Goal: Check status: Check status

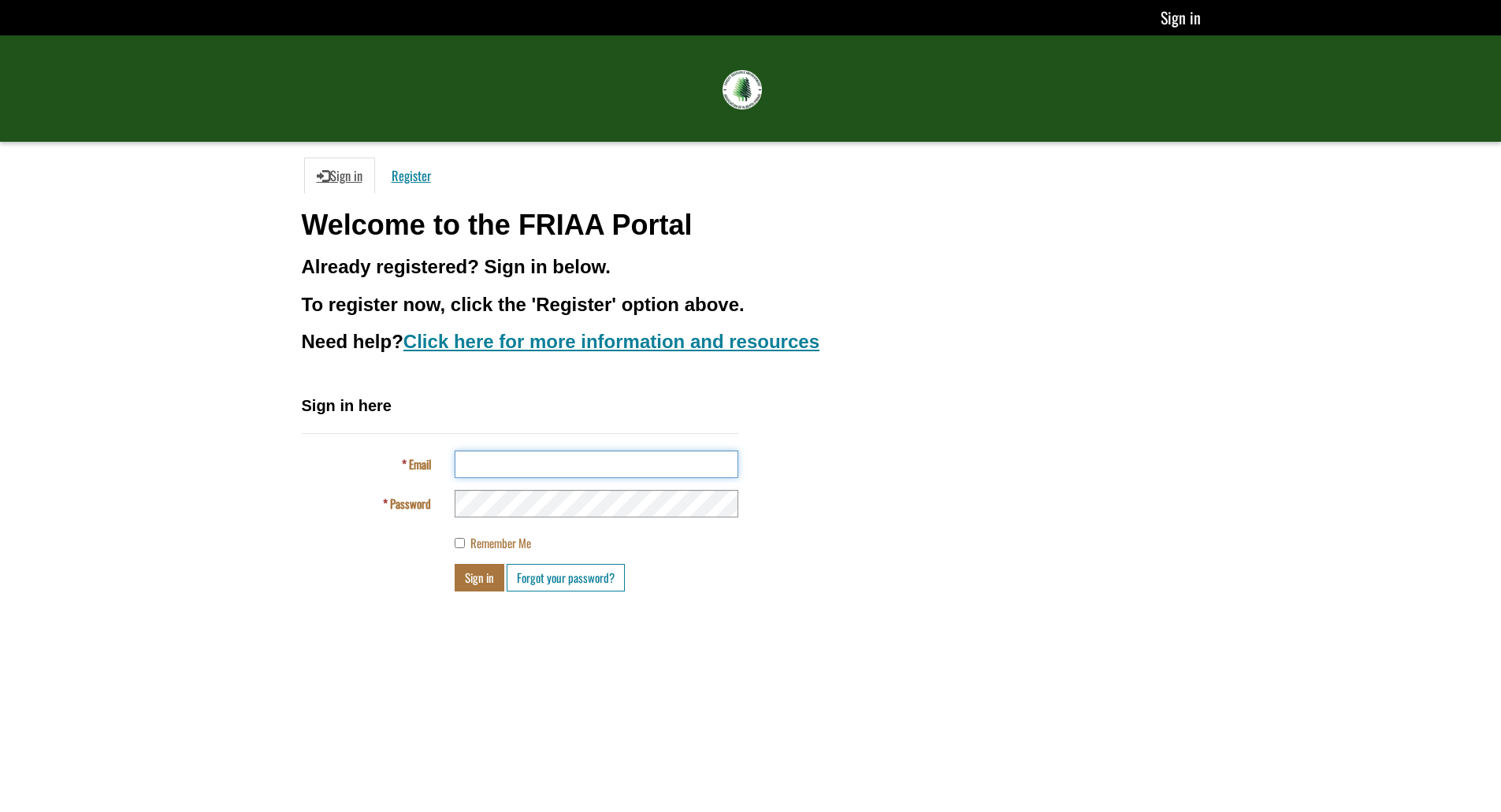
type input "**********"
click at [485, 575] on button "Sign in" at bounding box center [479, 577] width 50 height 28
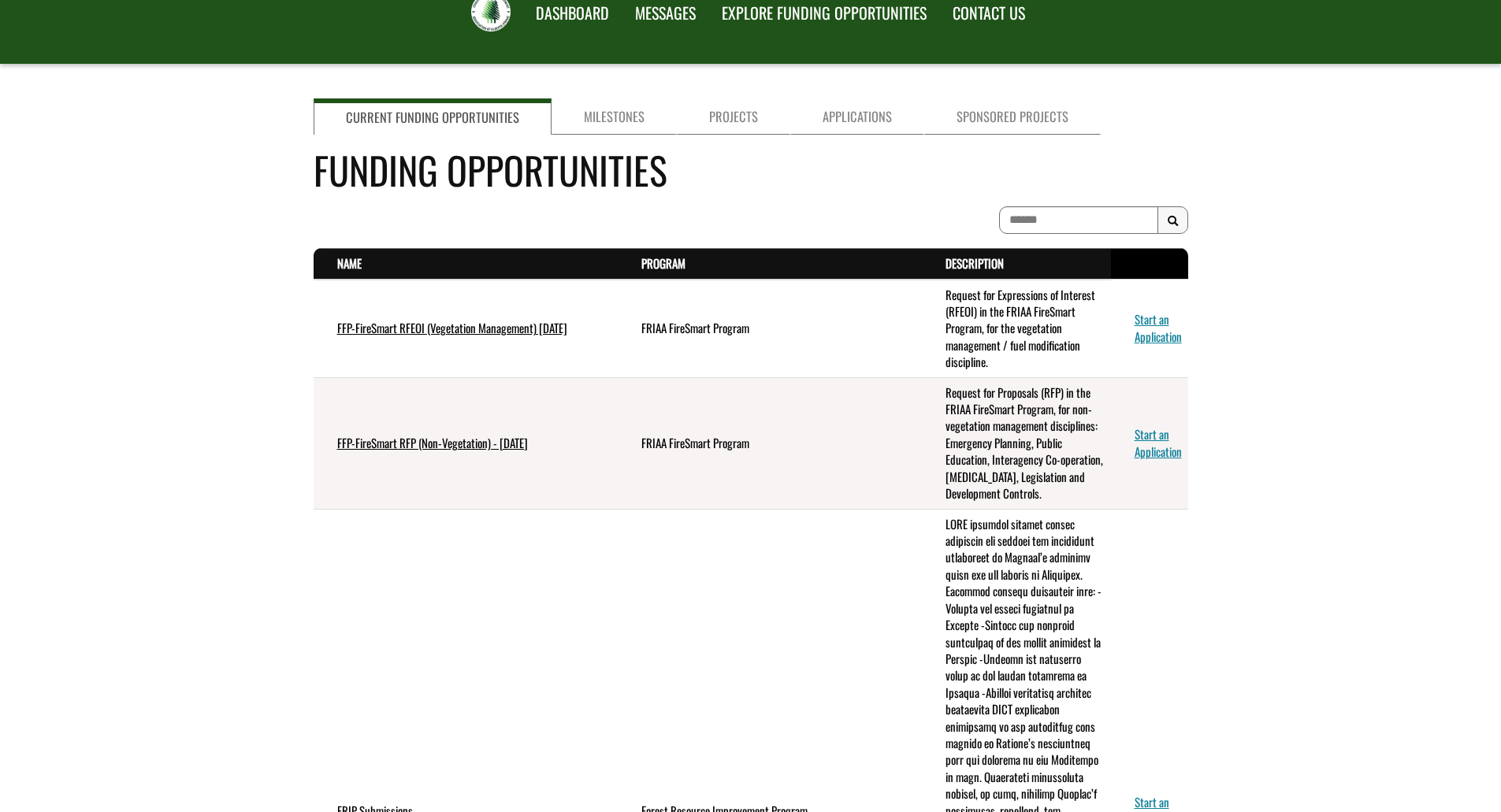
scroll to position [79, 0]
click at [743, 108] on link "Projects" at bounding box center [733, 116] width 114 height 36
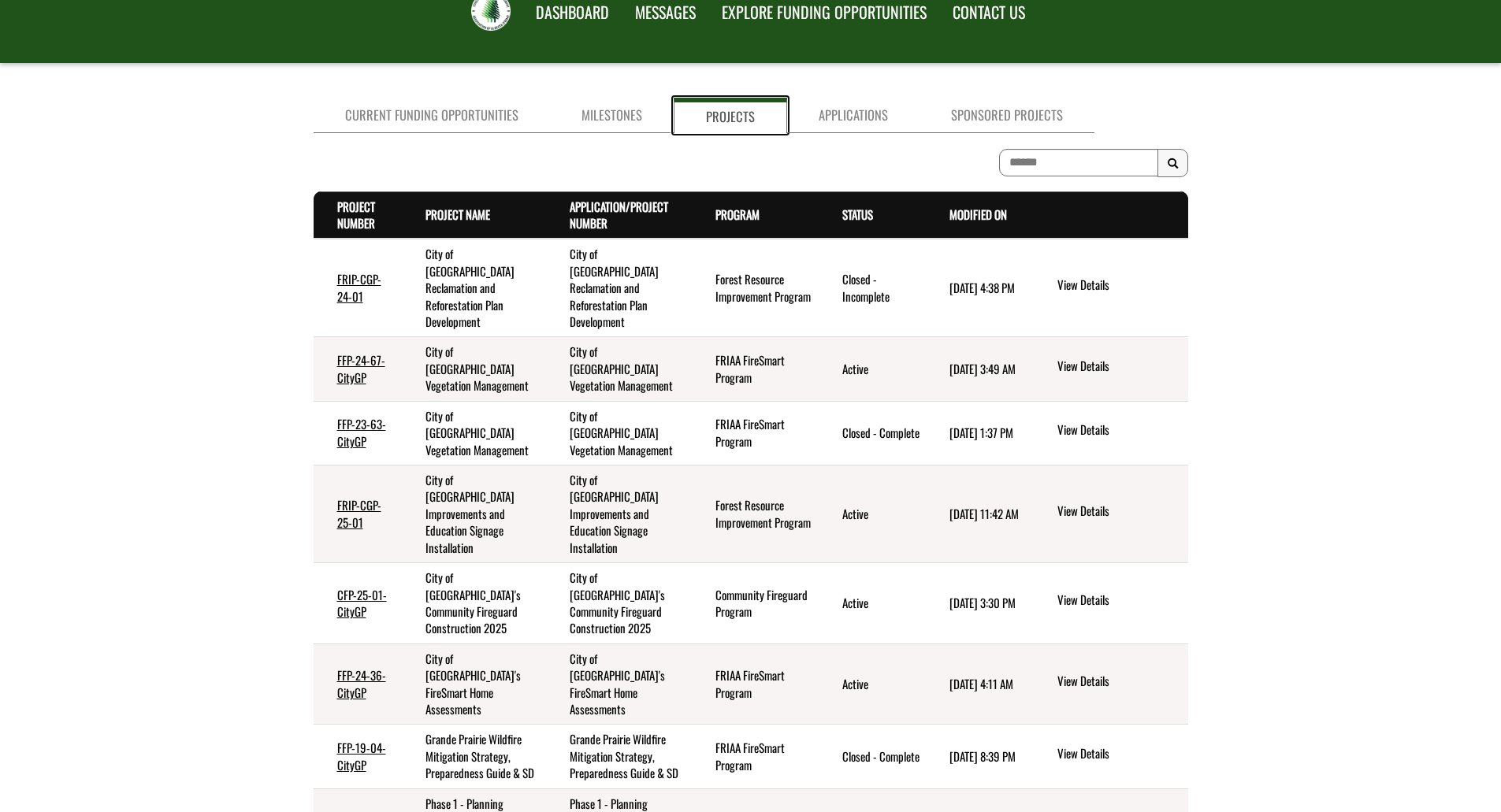
scroll to position [293, 0]
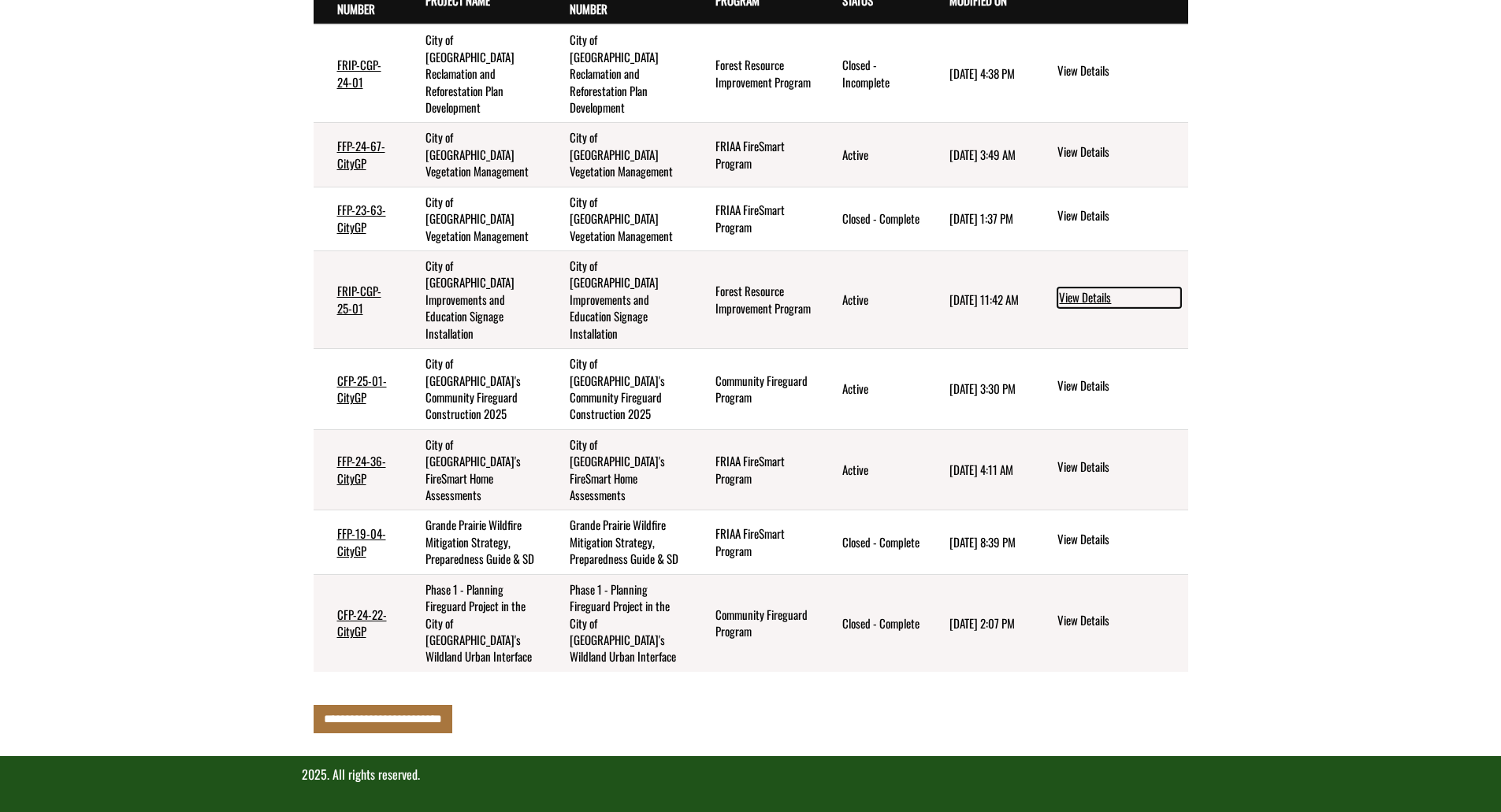
click at [1085, 308] on link "View Details" at bounding box center [1120, 298] width 124 height 21
click at [340, 304] on link "FRIP-CGP-25-01" at bounding box center [359, 298] width 44 height 34
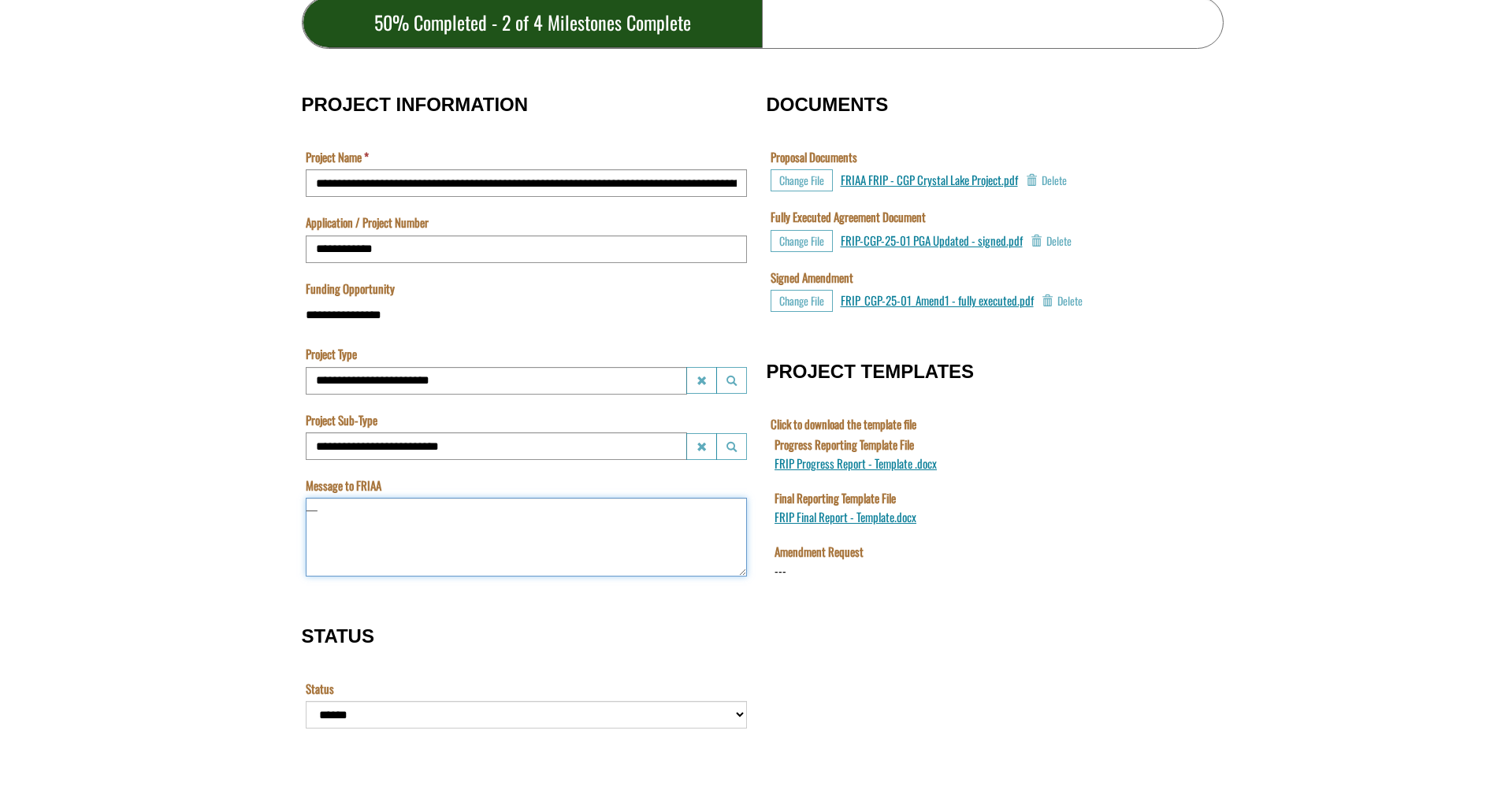
click at [501, 532] on textarea "Message to FRIAA" at bounding box center [526, 538] width 442 height 79
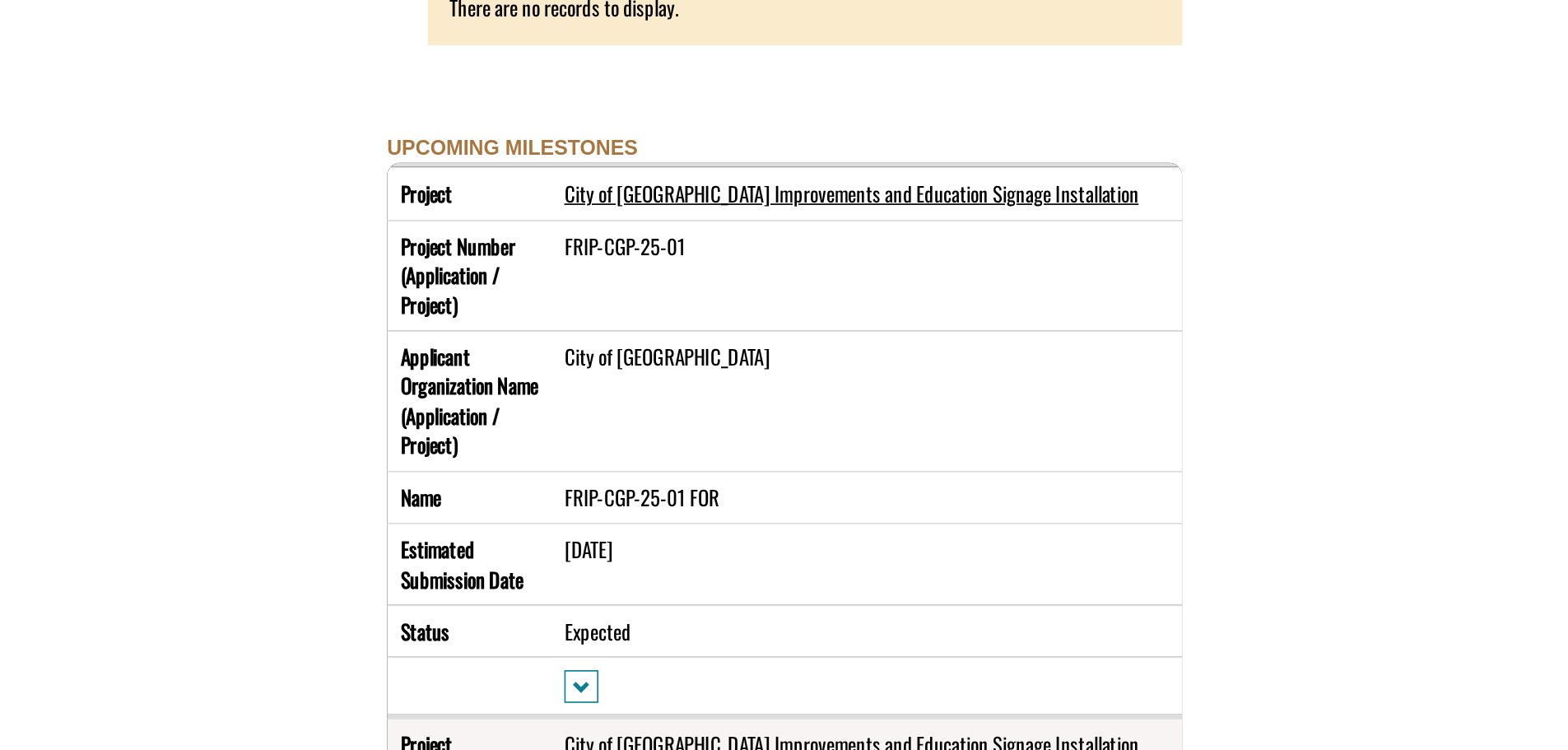
scroll to position [2245, 0]
